Goal: Task Accomplishment & Management: Manage account settings

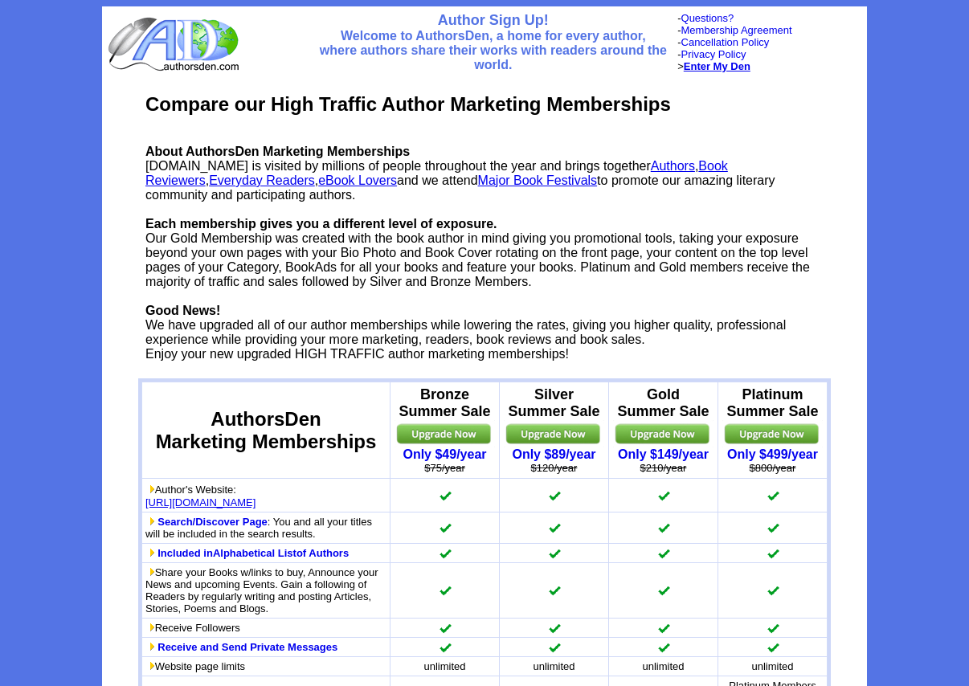
click at [728, 66] on b "Enter My Den" at bounding box center [717, 66] width 67 height 12
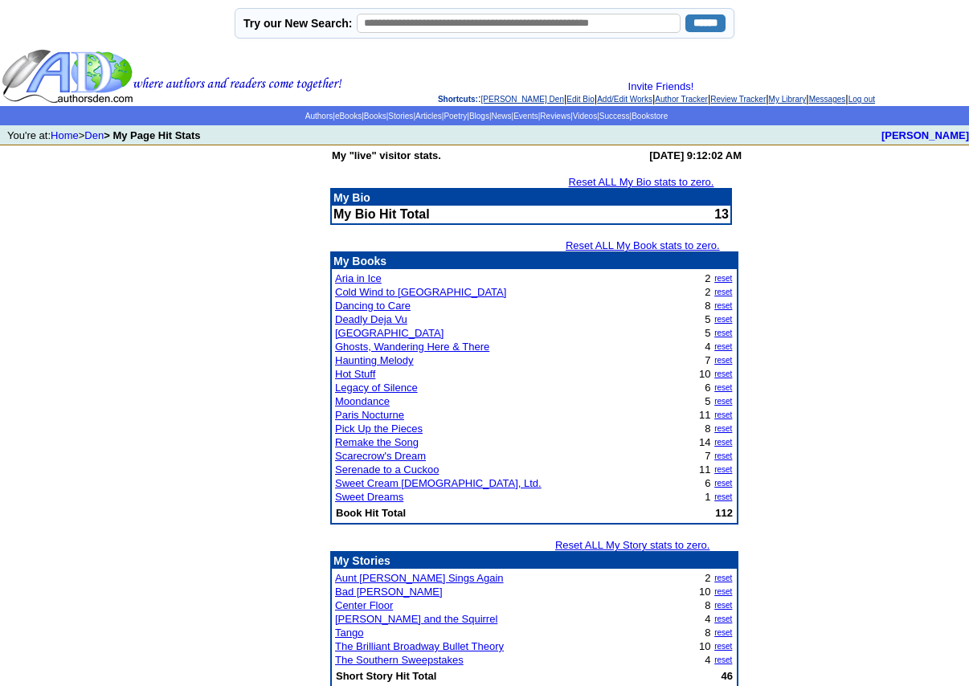
click at [846, 304] on td "My "live" visitor stats. Tuesday, September 16, 2025 at 9:12:02 AM Reset ALL My…" at bounding box center [484, 663] width 969 height 1036
drag, startPoint x: 630, startPoint y: 184, endPoint x: 704, endPoint y: 200, distance: 75.7
click at [630, 184] on link "Reset ALL My Bio stats to zero." at bounding box center [641, 182] width 145 height 12
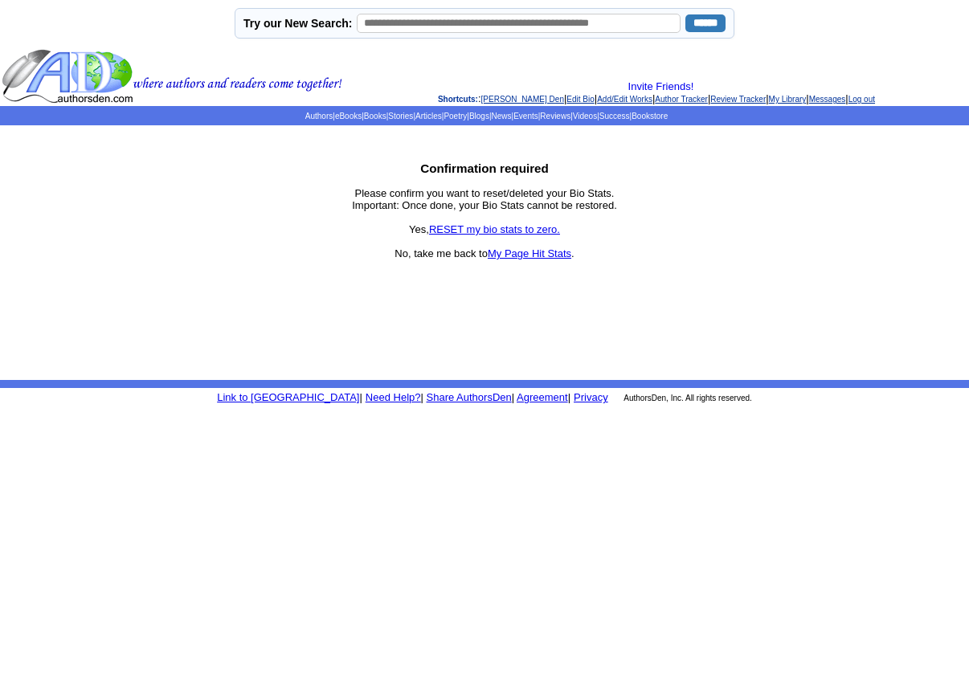
click at [521, 231] on link "RESET my bio stats to zero." at bounding box center [494, 229] width 131 height 12
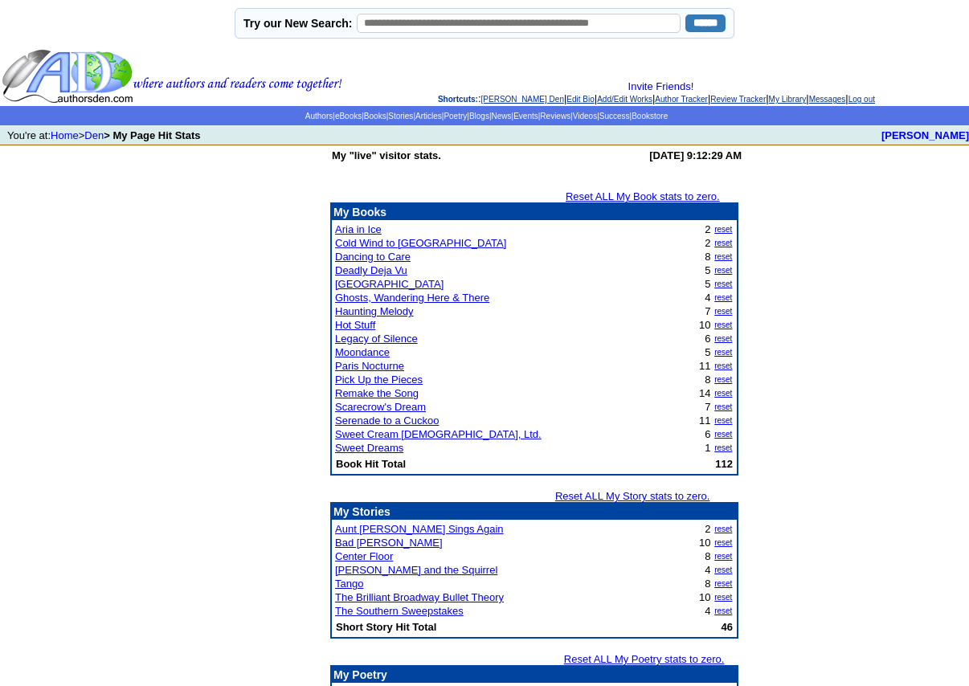
click at [631, 196] on link "Reset ALL My Book stats to zero." at bounding box center [643, 196] width 154 height 12
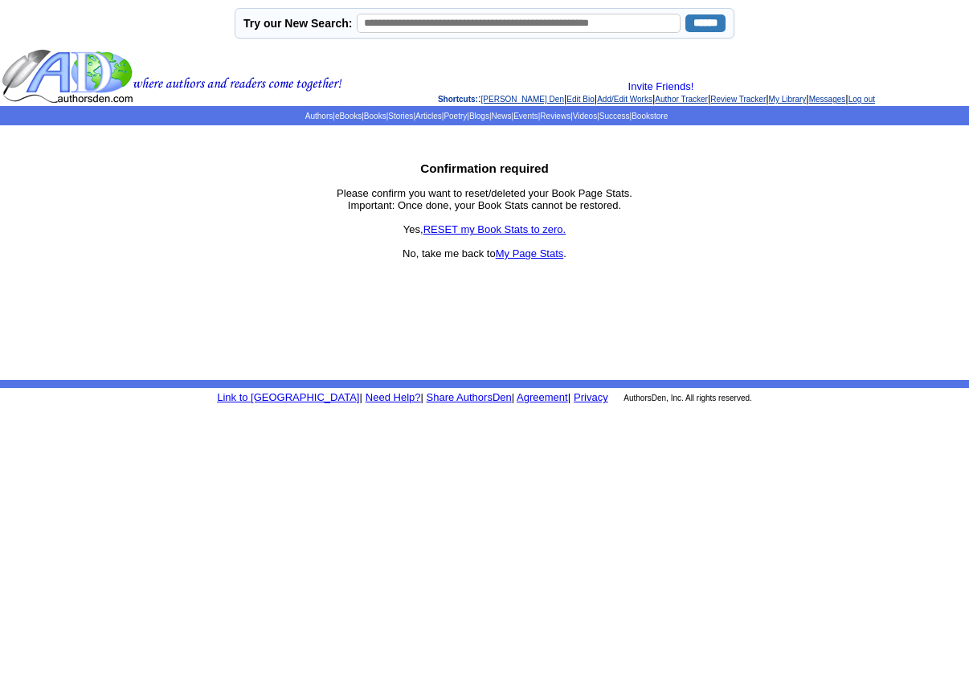
click at [494, 230] on link "RESET my Book Stats to zero." at bounding box center [495, 229] width 143 height 12
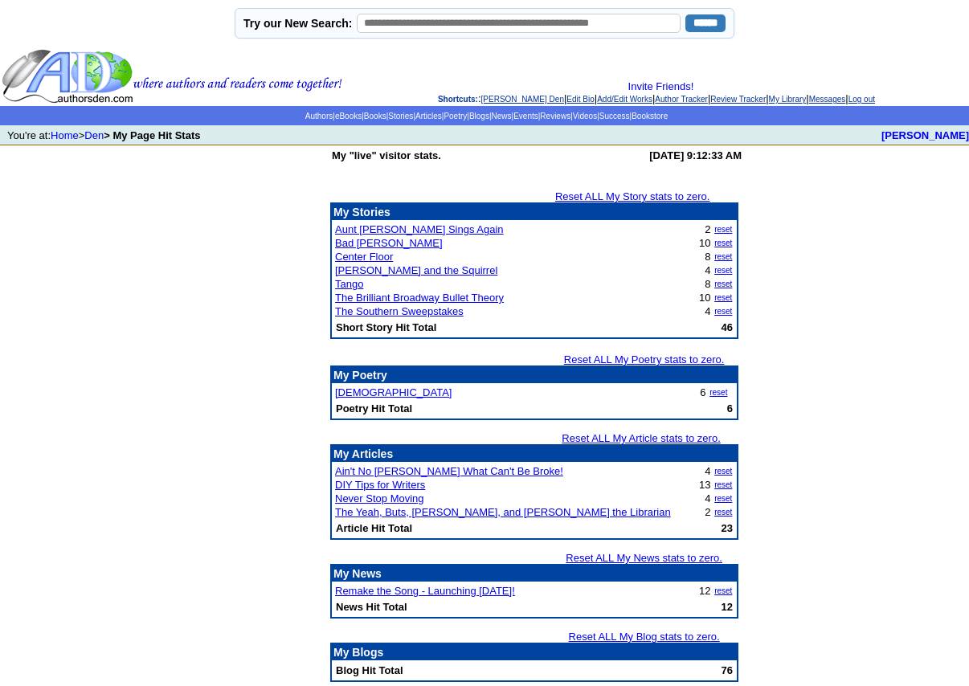
click at [627, 196] on link "Reset ALL My Story stats to zero." at bounding box center [632, 196] width 154 height 12
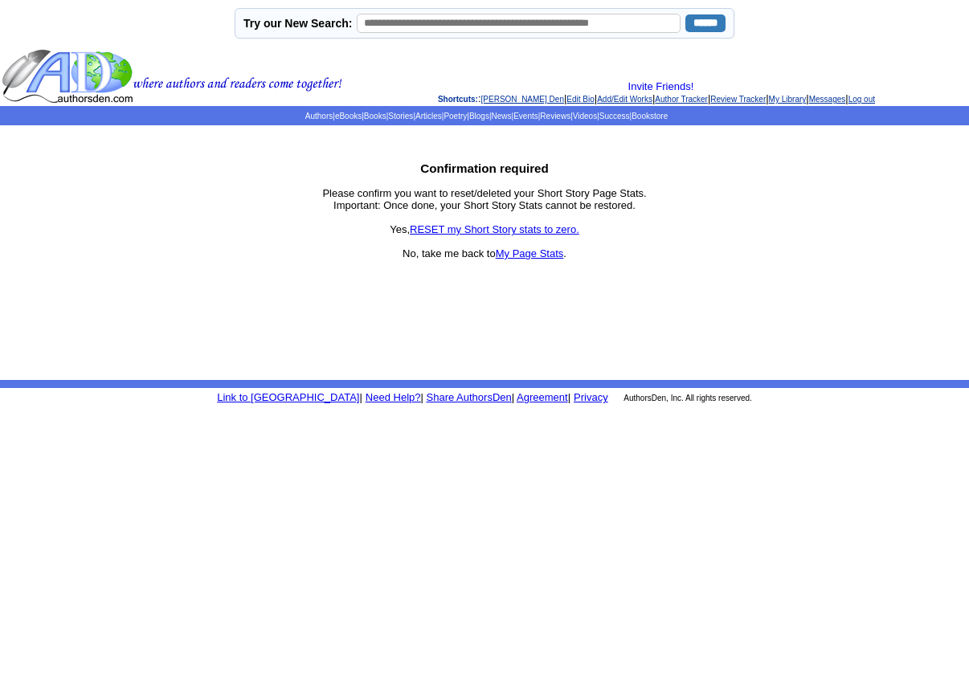
click at [523, 230] on link "RESET my Short Story stats to zero." at bounding box center [495, 229] width 170 height 12
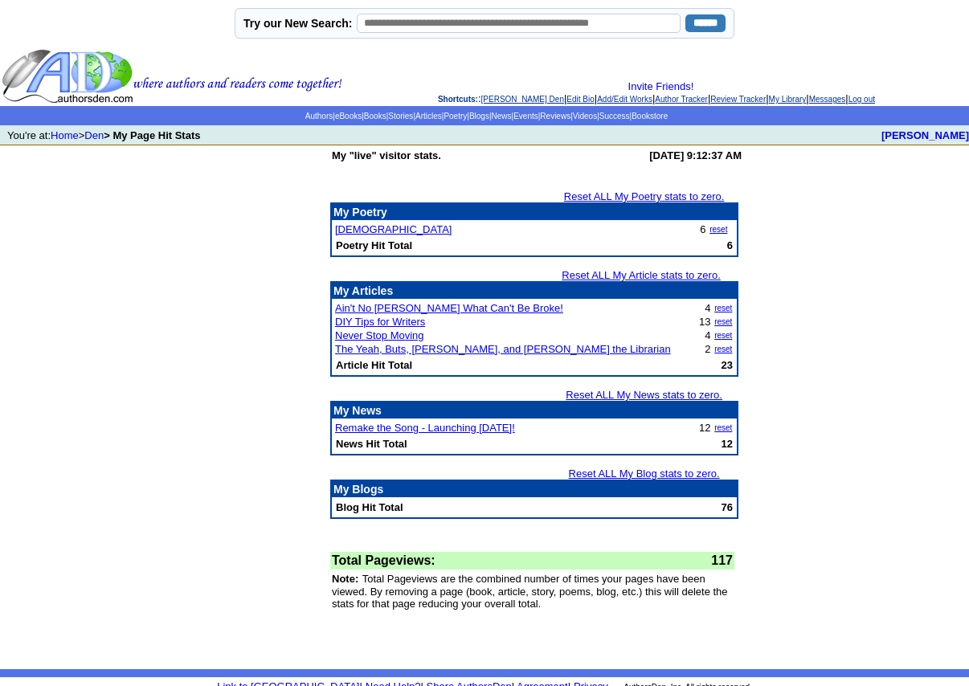
drag, startPoint x: 649, startPoint y: 275, endPoint x: 763, endPoint y: 291, distance: 115.2
click at [649, 275] on link "Reset ALL My Article stats to zero." at bounding box center [641, 275] width 159 height 12
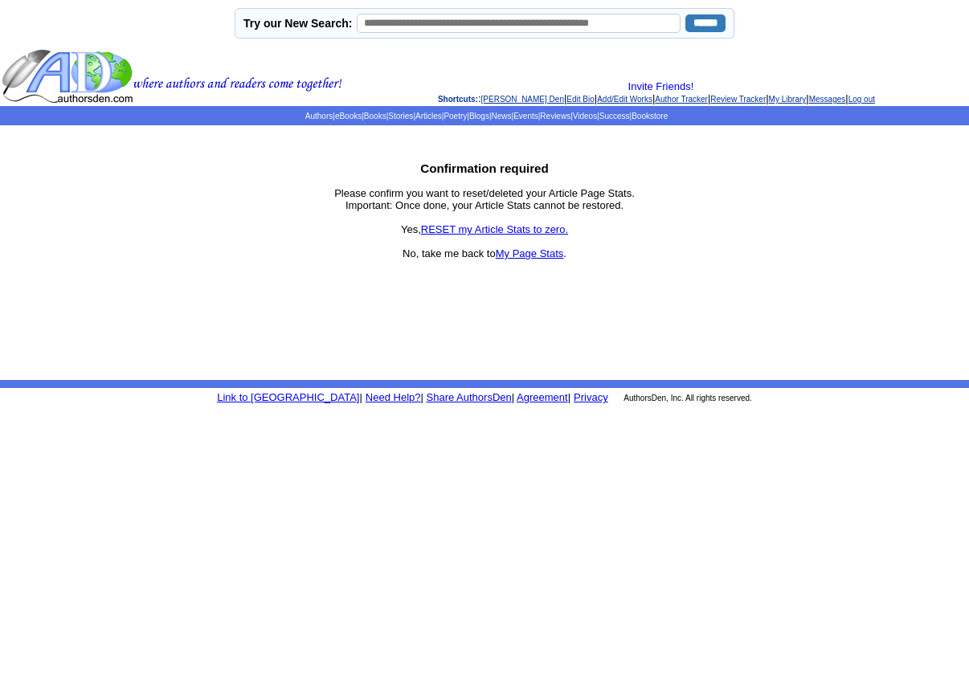
click at [501, 232] on link "RESET my Article Stats to zero." at bounding box center [494, 229] width 147 height 12
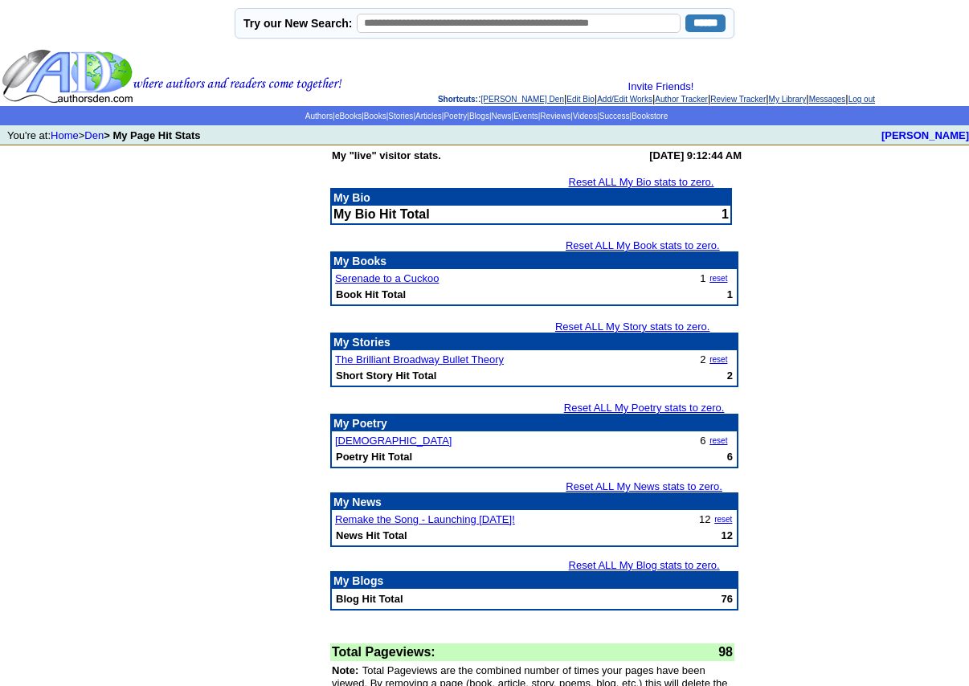
click at [895, 274] on td "My "live" visitor stats. Tuesday, September 16, 2025 at 9:12:44 AM Reset ALL My…" at bounding box center [484, 453] width 969 height 616
click at [851, 354] on td "My "live" visitor stats. Tuesday, September 16, 2025 at 9:12:44 AM Reset ALL My…" at bounding box center [484, 453] width 969 height 616
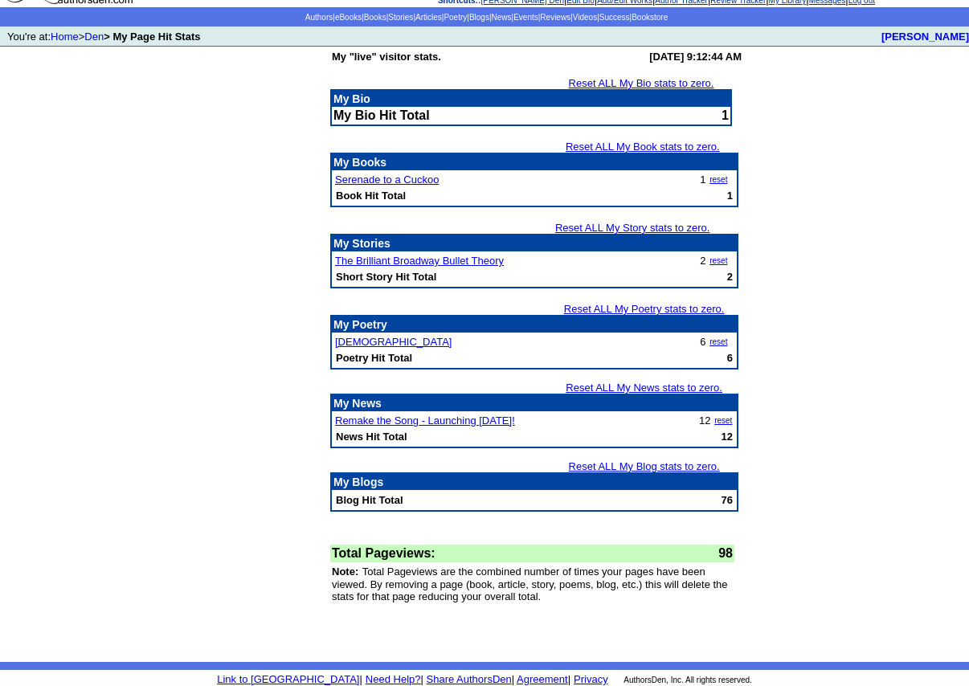
scroll to position [102, 0]
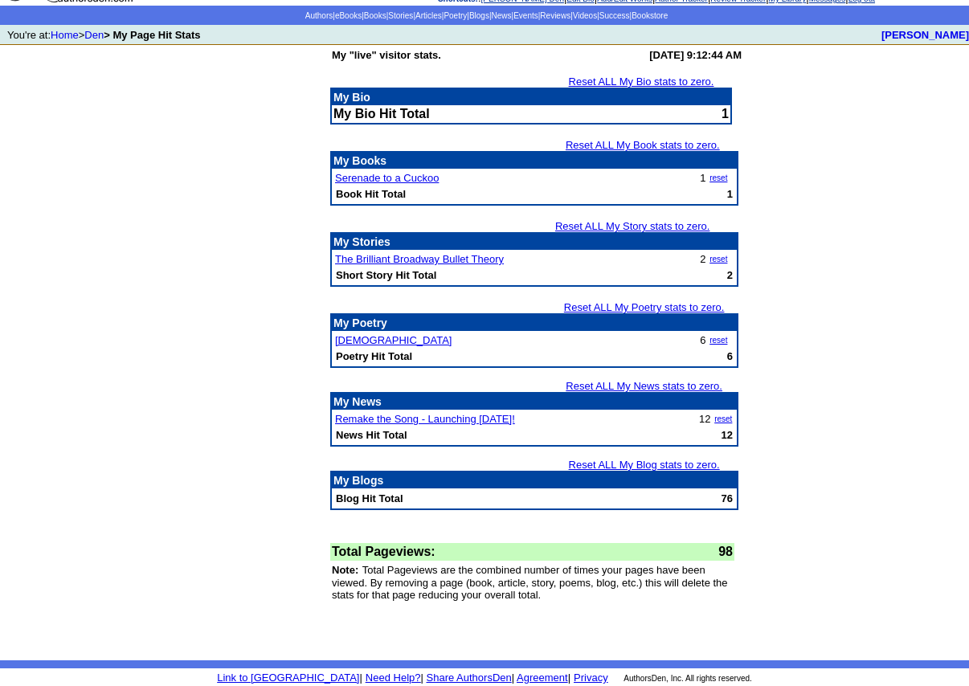
click at [648, 462] on link "Reset ALL My Blog stats to zero." at bounding box center [644, 465] width 151 height 12
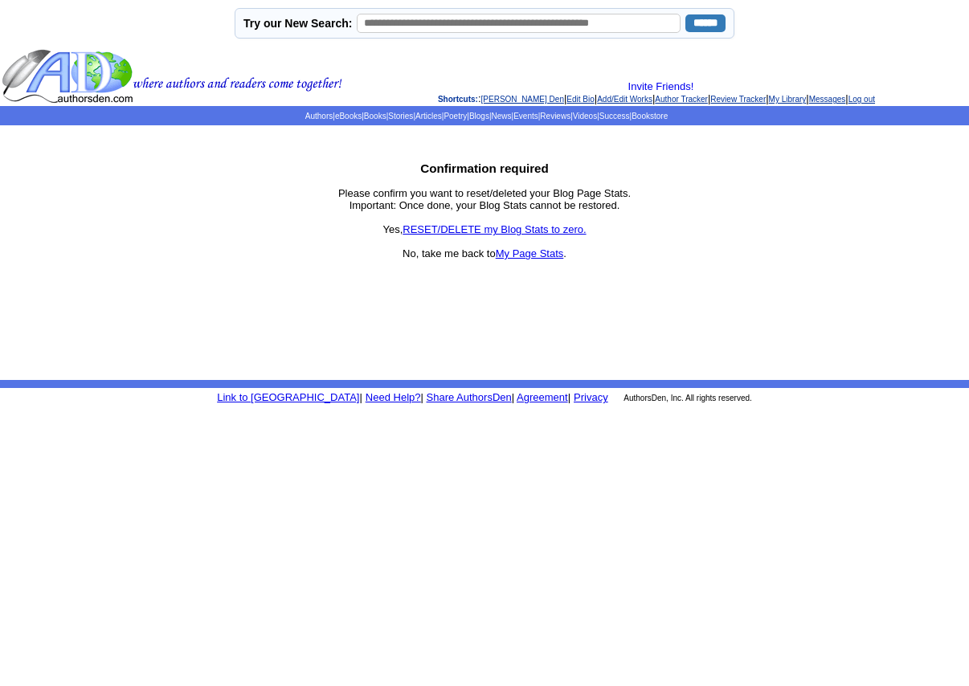
click at [469, 231] on link "RESET/DELETE my Blog Stats to zero." at bounding box center [494, 229] width 183 height 12
